Goal: Navigation & Orientation: Find specific page/section

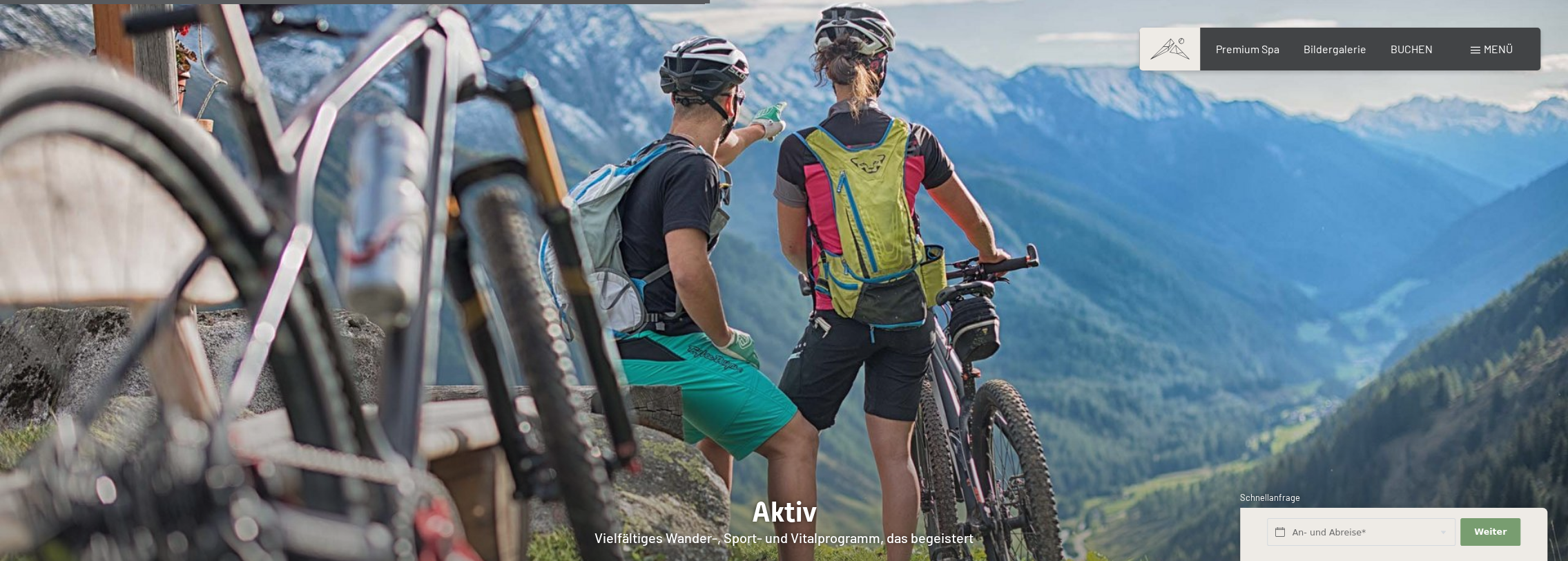
scroll to position [3453, 0]
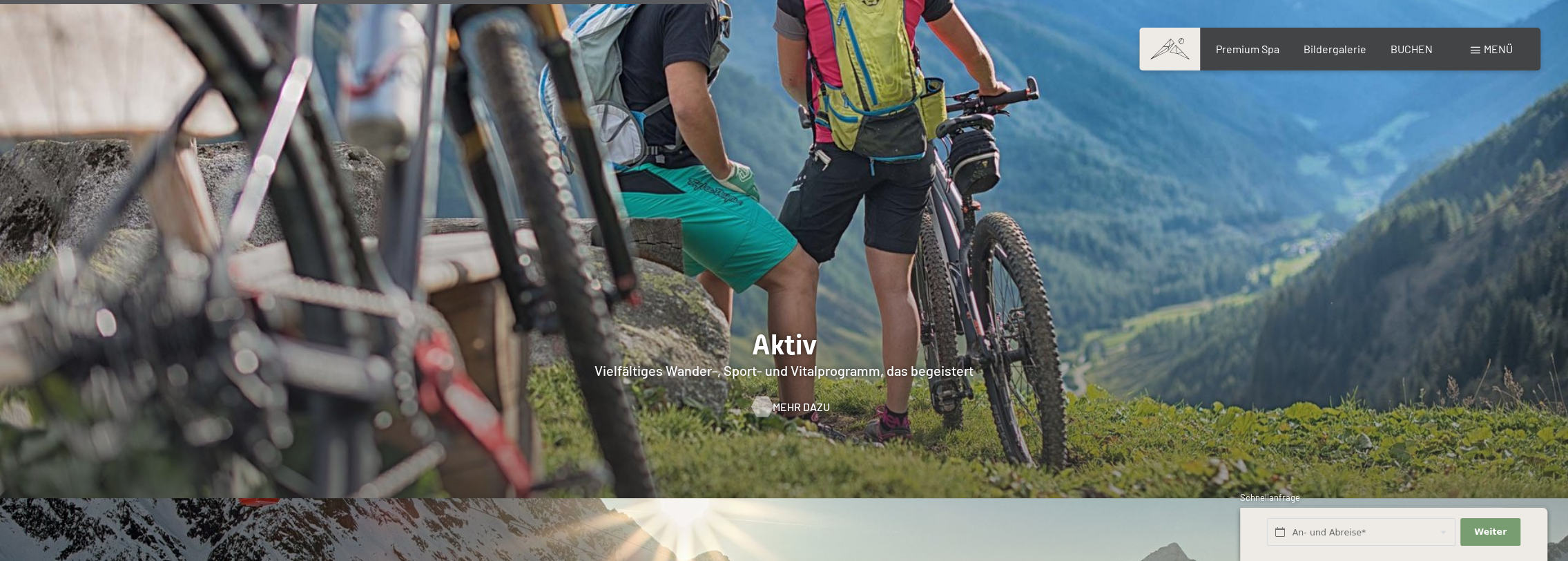
click at [783, 399] on span "Mehr dazu" at bounding box center [801, 407] width 57 height 15
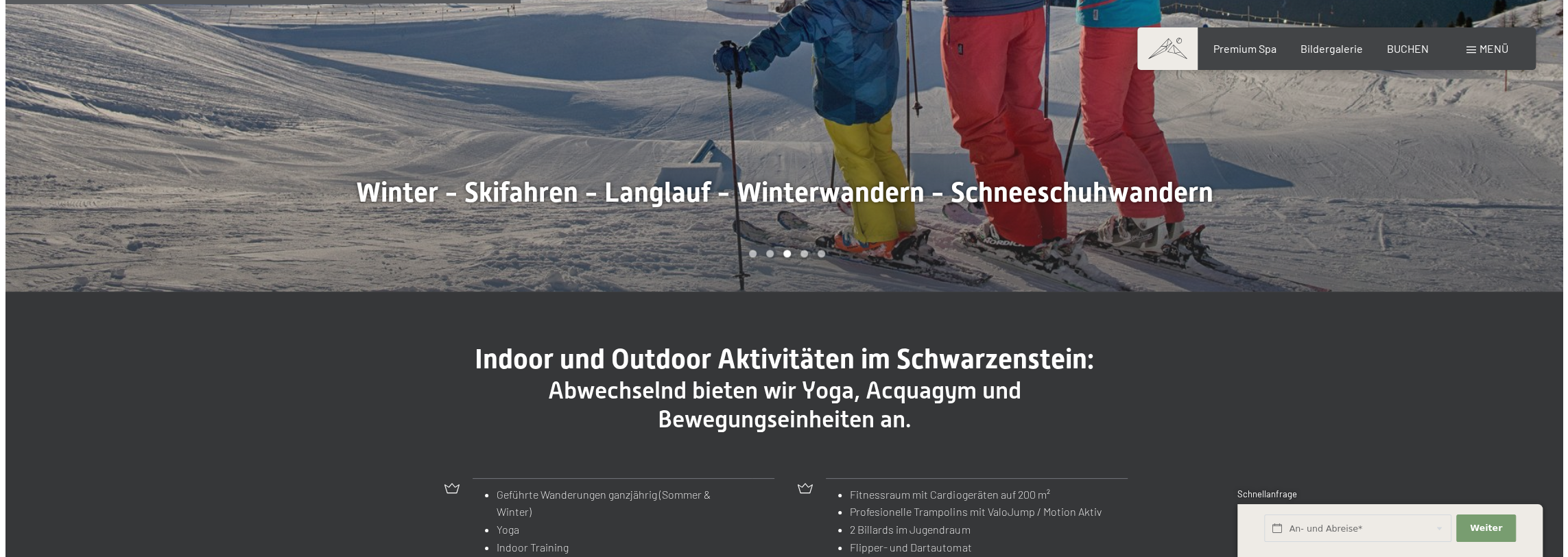
scroll to position [1371, 0]
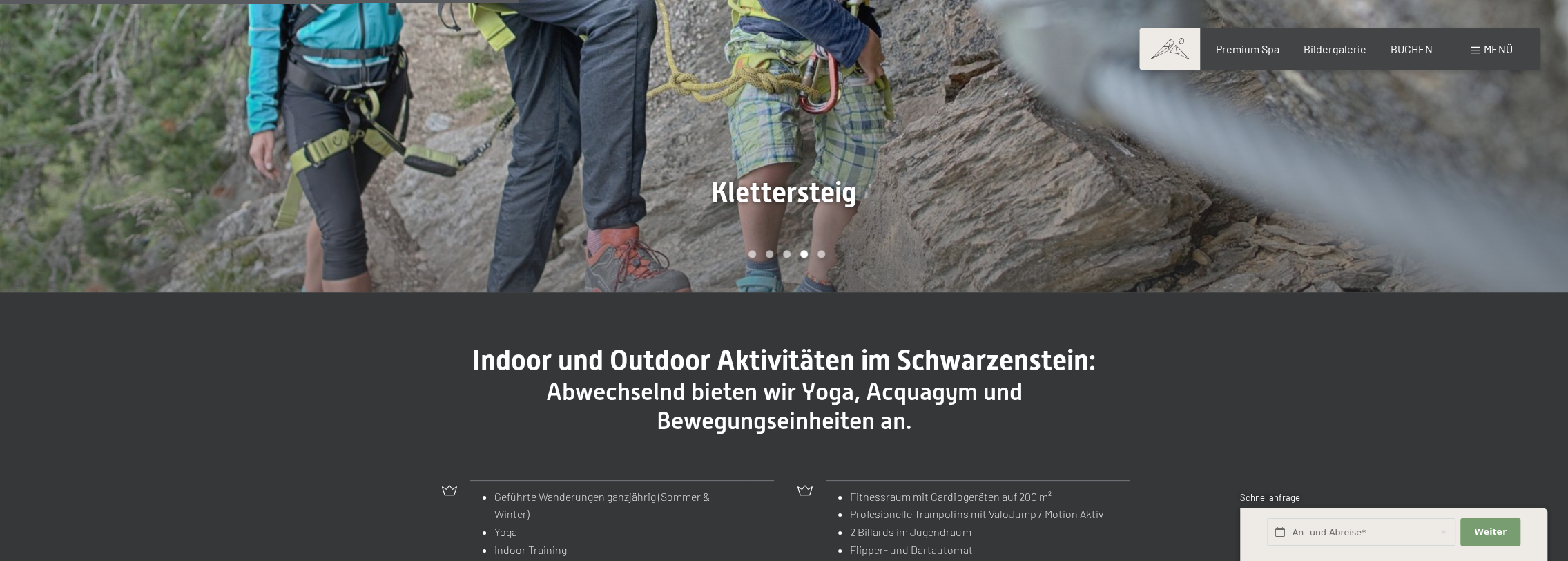
click at [1504, 47] on span "Menü" at bounding box center [1499, 48] width 29 height 13
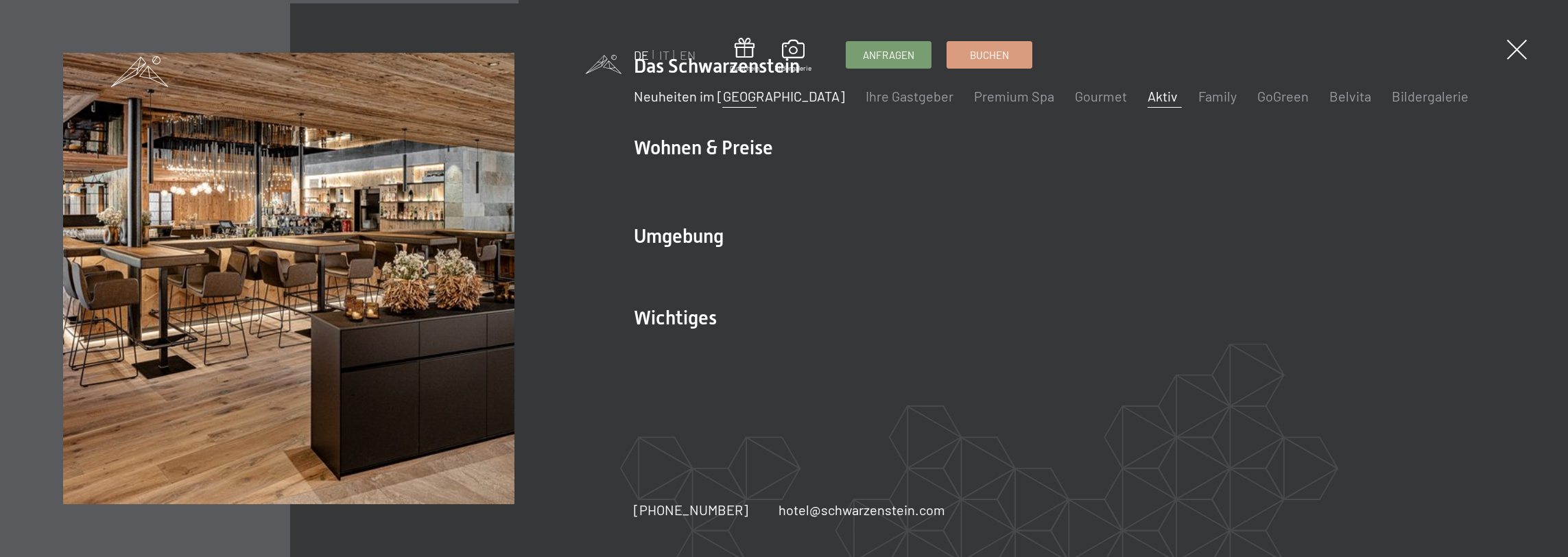
click at [693, 97] on link "Neuheiten im [GEOGRAPHIC_DATA]" at bounding box center [740, 96] width 212 height 17
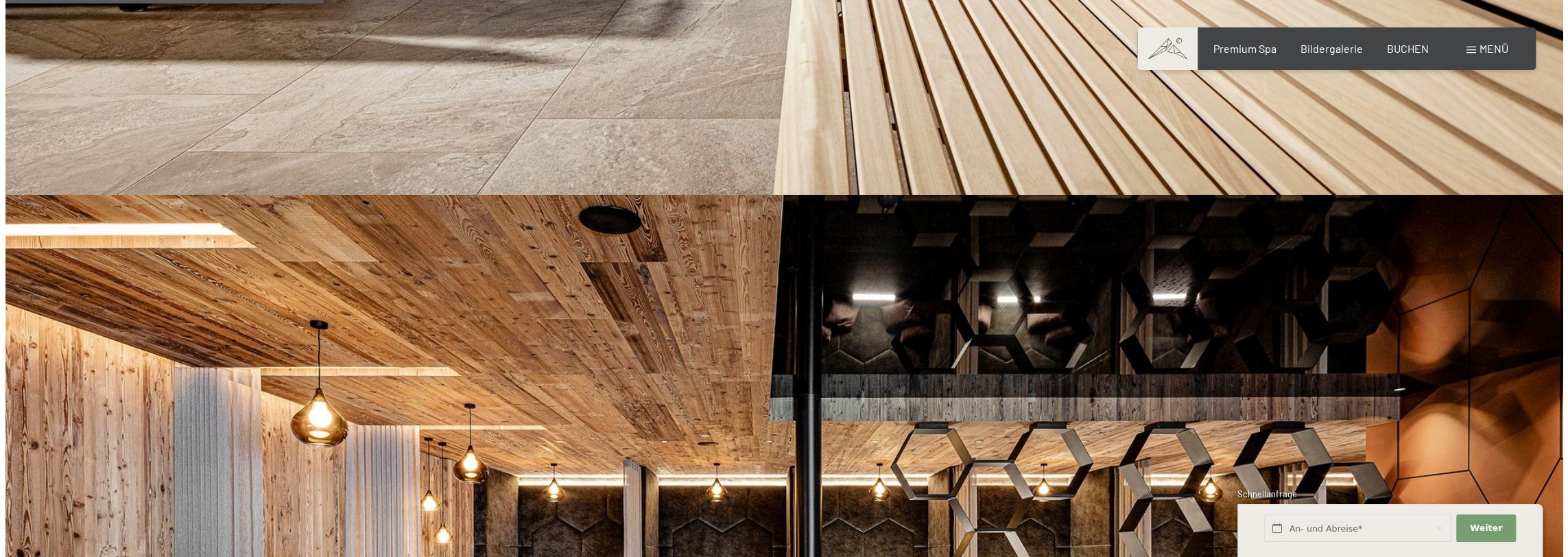
scroll to position [1234, 0]
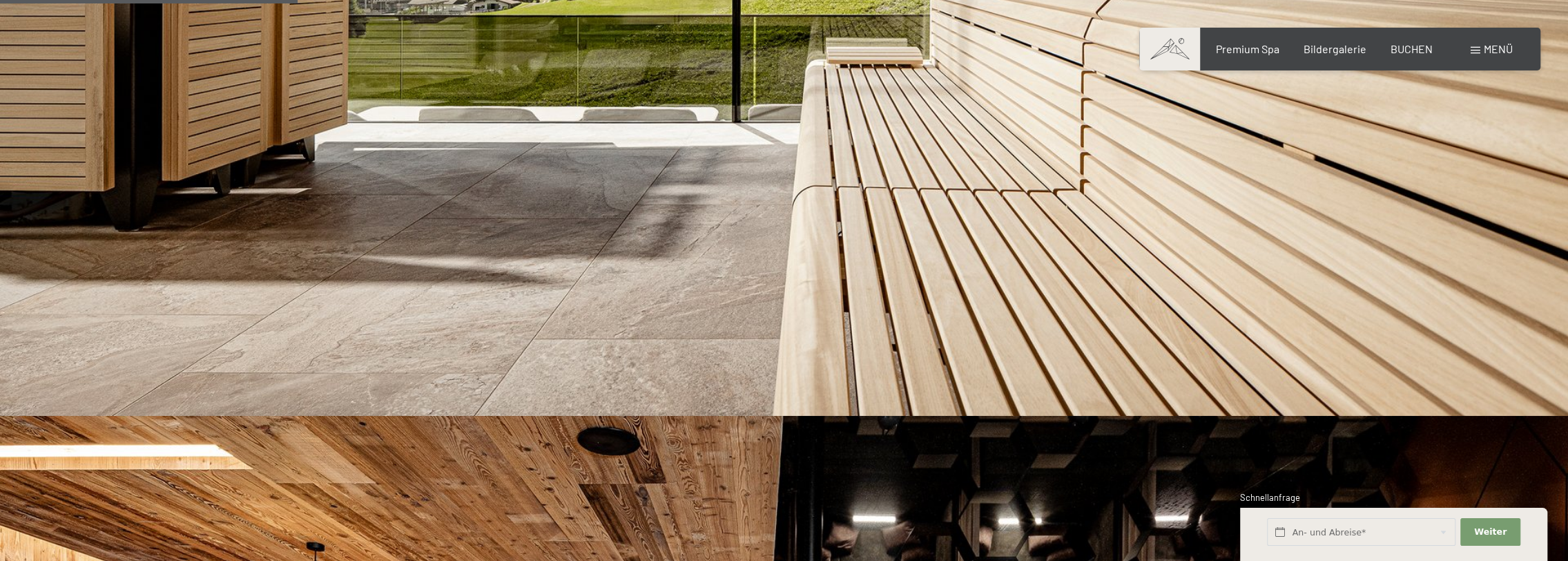
click at [1488, 47] on span "Menü" at bounding box center [1499, 48] width 29 height 13
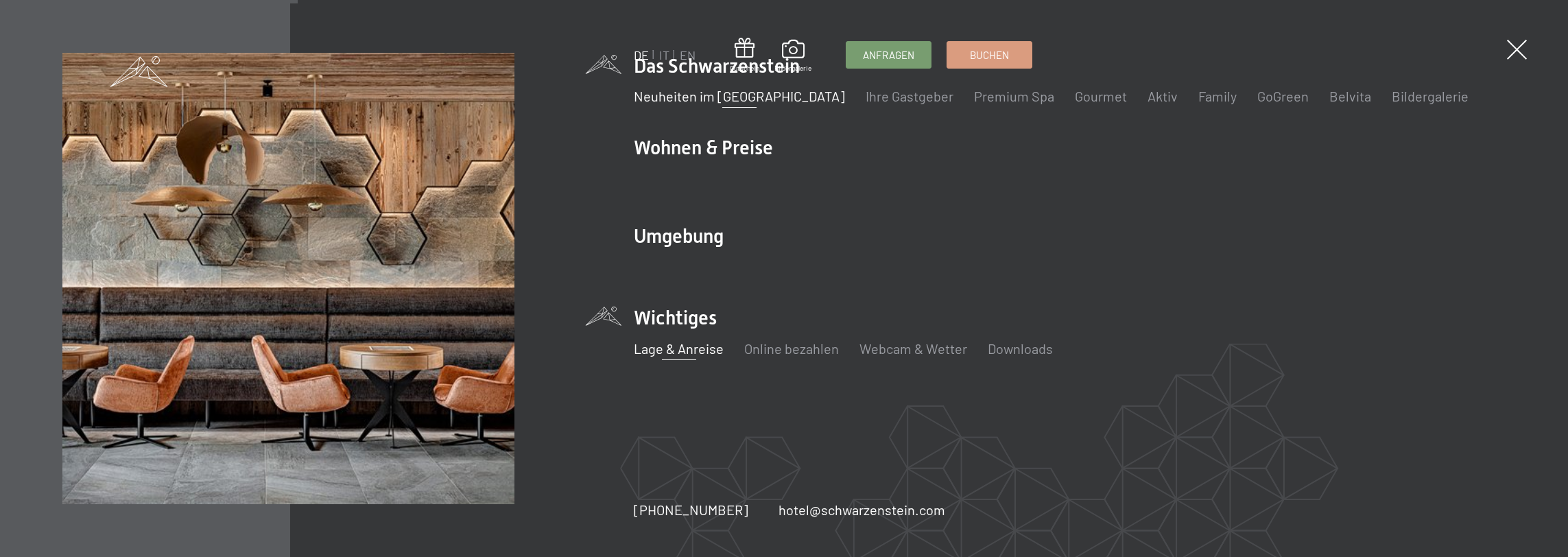
click at [674, 349] on link "Lage & Anreise" at bounding box center [679, 349] width 90 height 17
